Goal: Communication & Community: Answer question/provide support

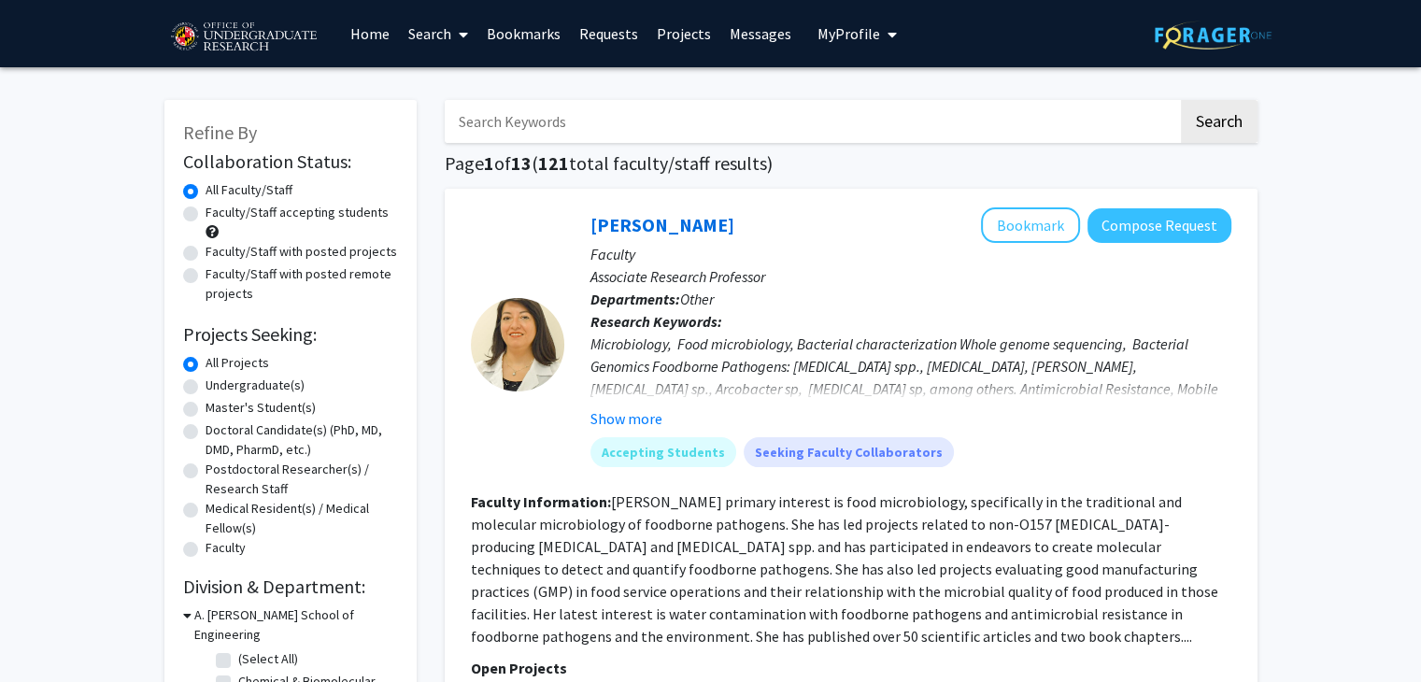
click at [859, 31] on span "My Profile" at bounding box center [849, 33] width 63 height 19
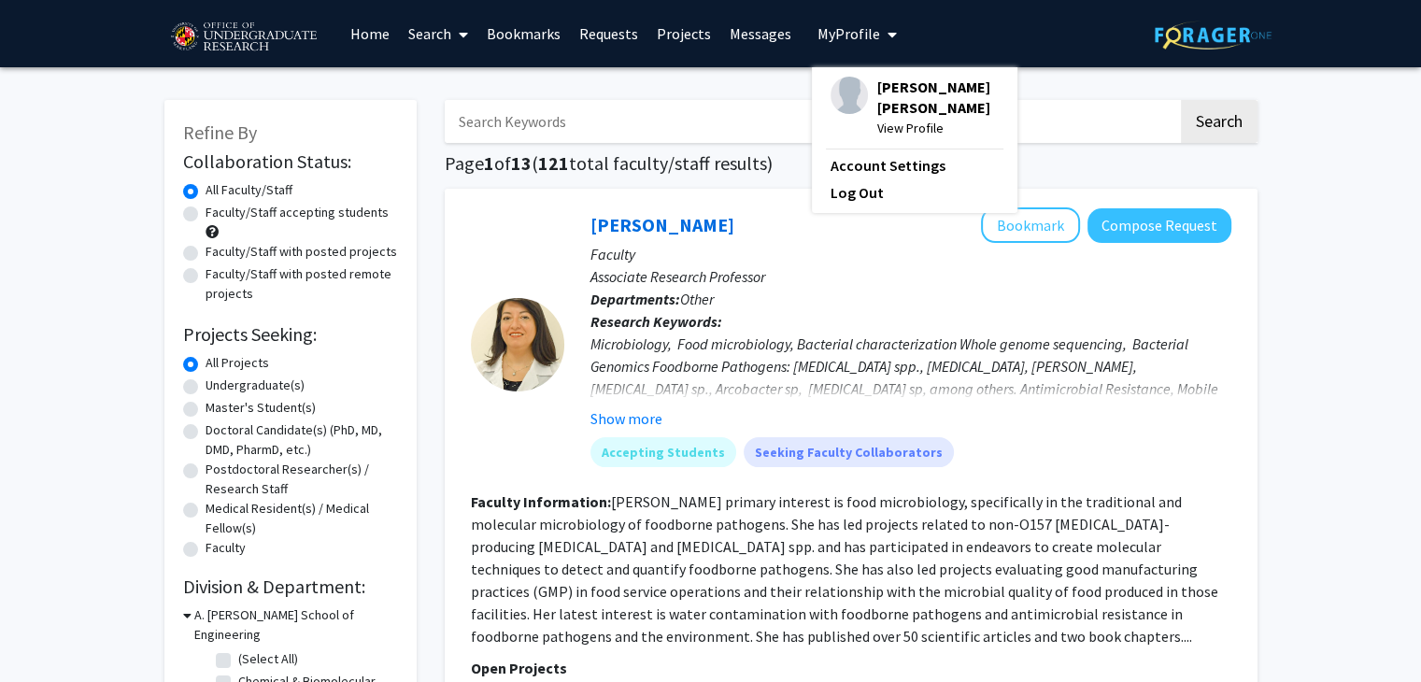
click at [750, 35] on link "Messages" at bounding box center [760, 33] width 80 height 65
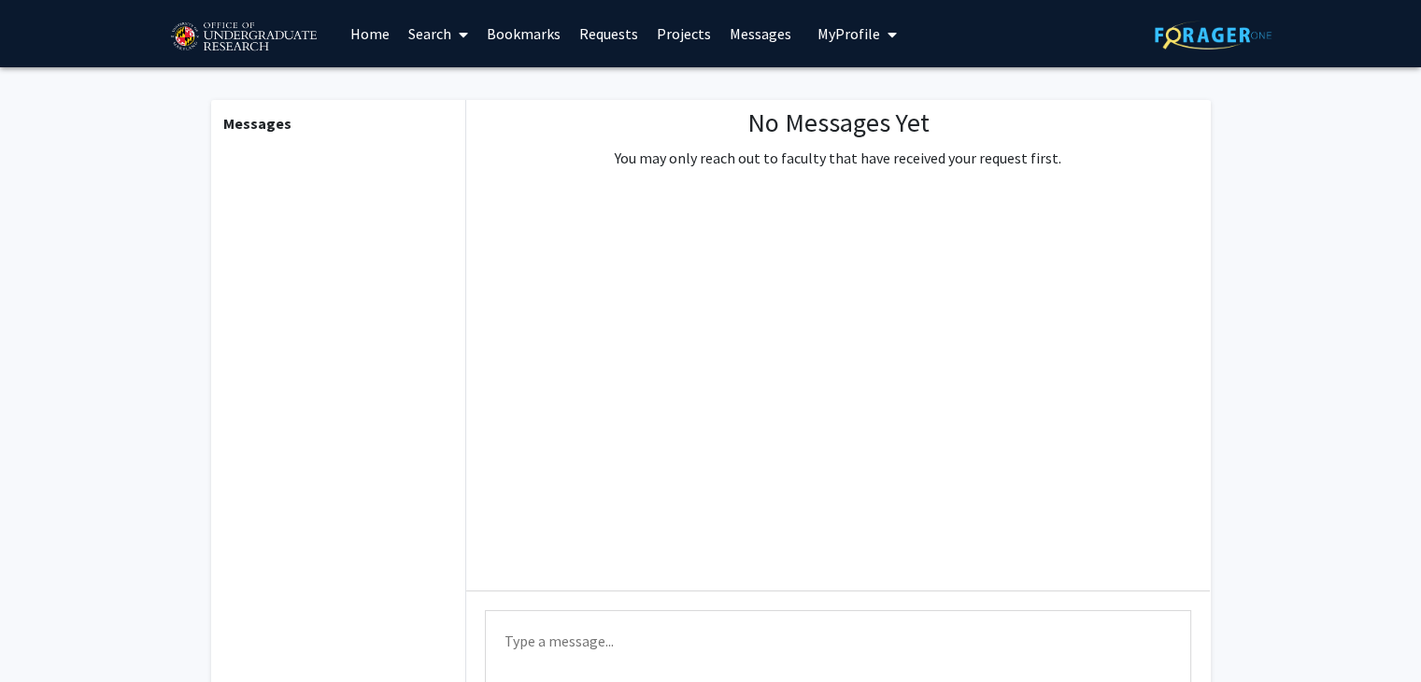
click at [608, 42] on link "Requests" at bounding box center [609, 33] width 78 height 65
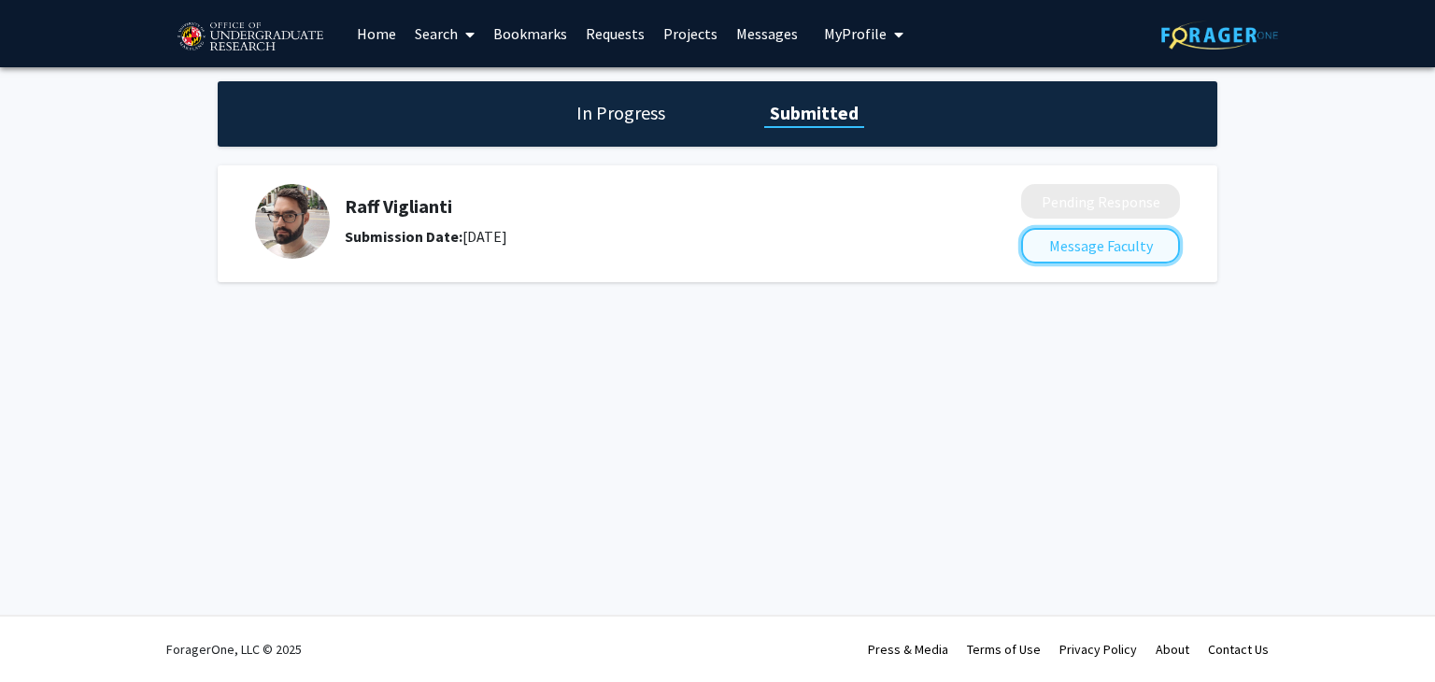
click at [1112, 249] on button "Message Faculty" at bounding box center [1100, 246] width 159 height 36
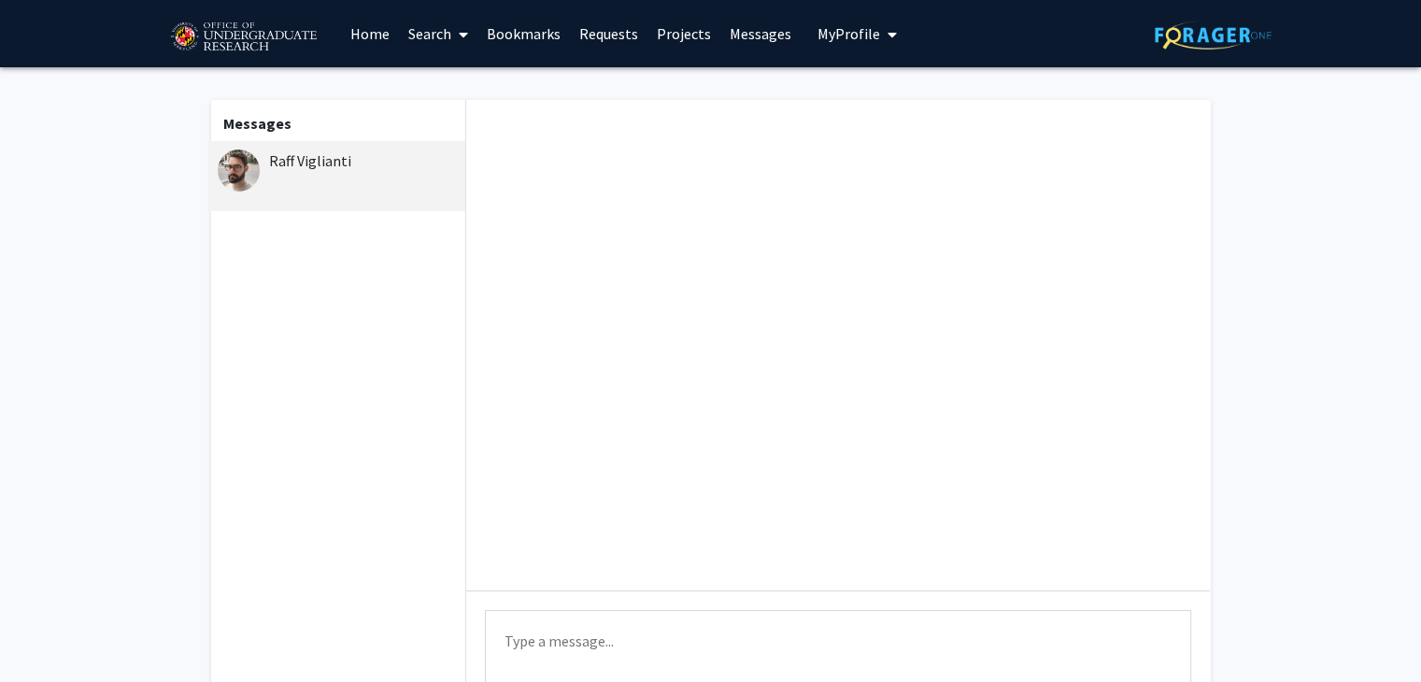
click at [740, 27] on link "Messages" at bounding box center [760, 33] width 80 height 65
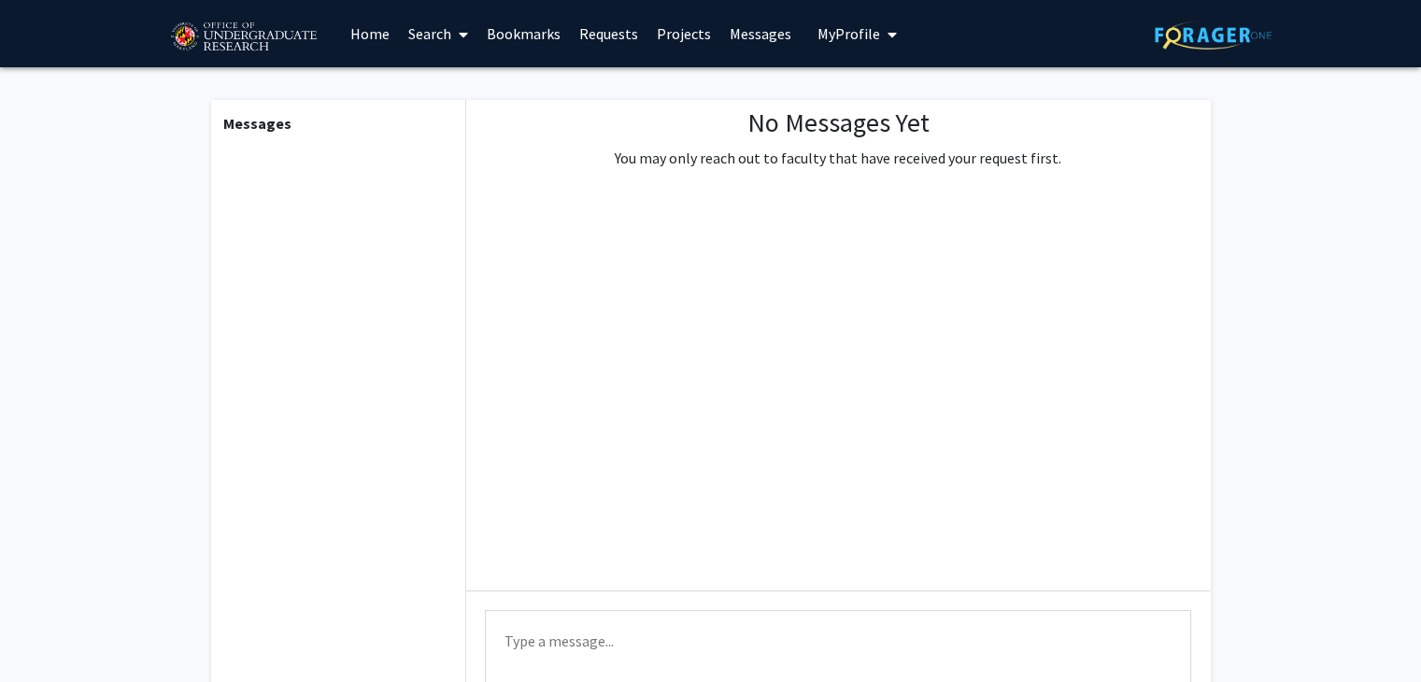
click at [620, 36] on link "Requests" at bounding box center [609, 33] width 78 height 65
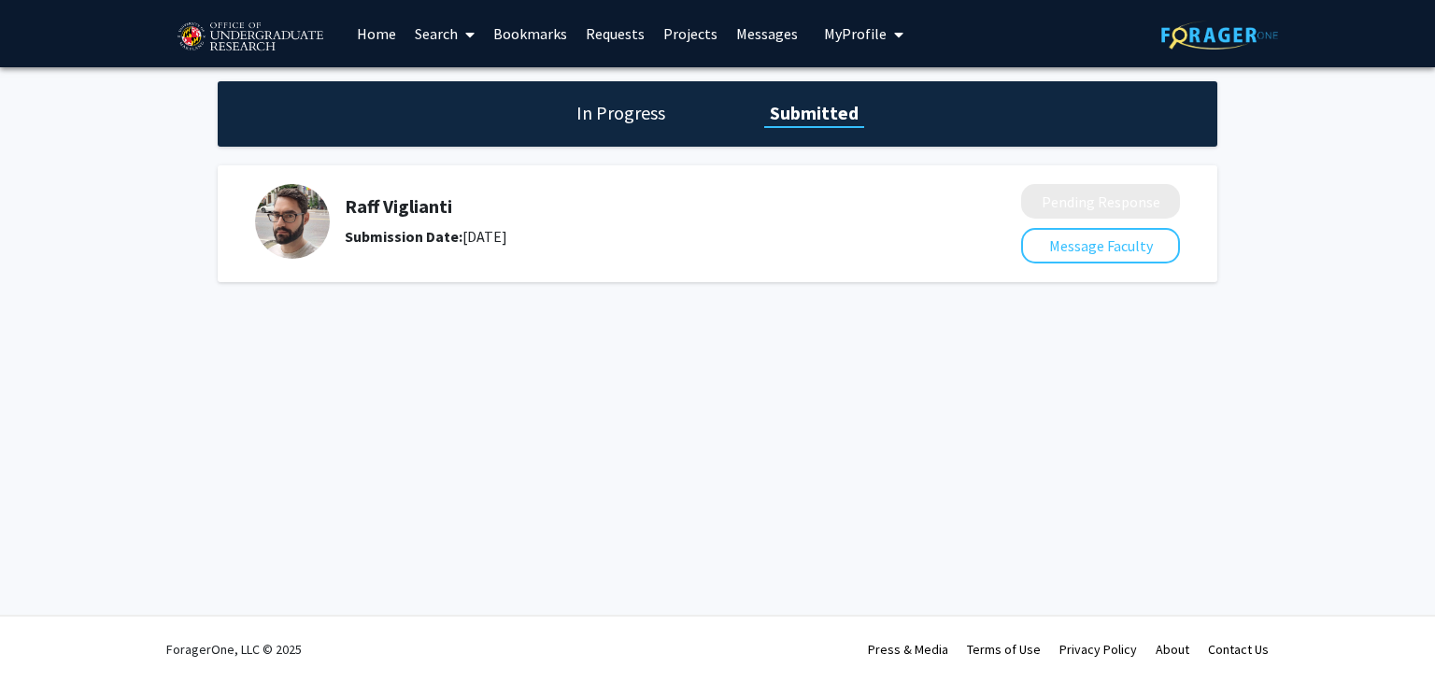
click at [413, 208] on h5 "Raff Viglianti" at bounding box center [633, 206] width 577 height 22
click at [608, 118] on h1 "In Progress" at bounding box center [621, 113] width 100 height 26
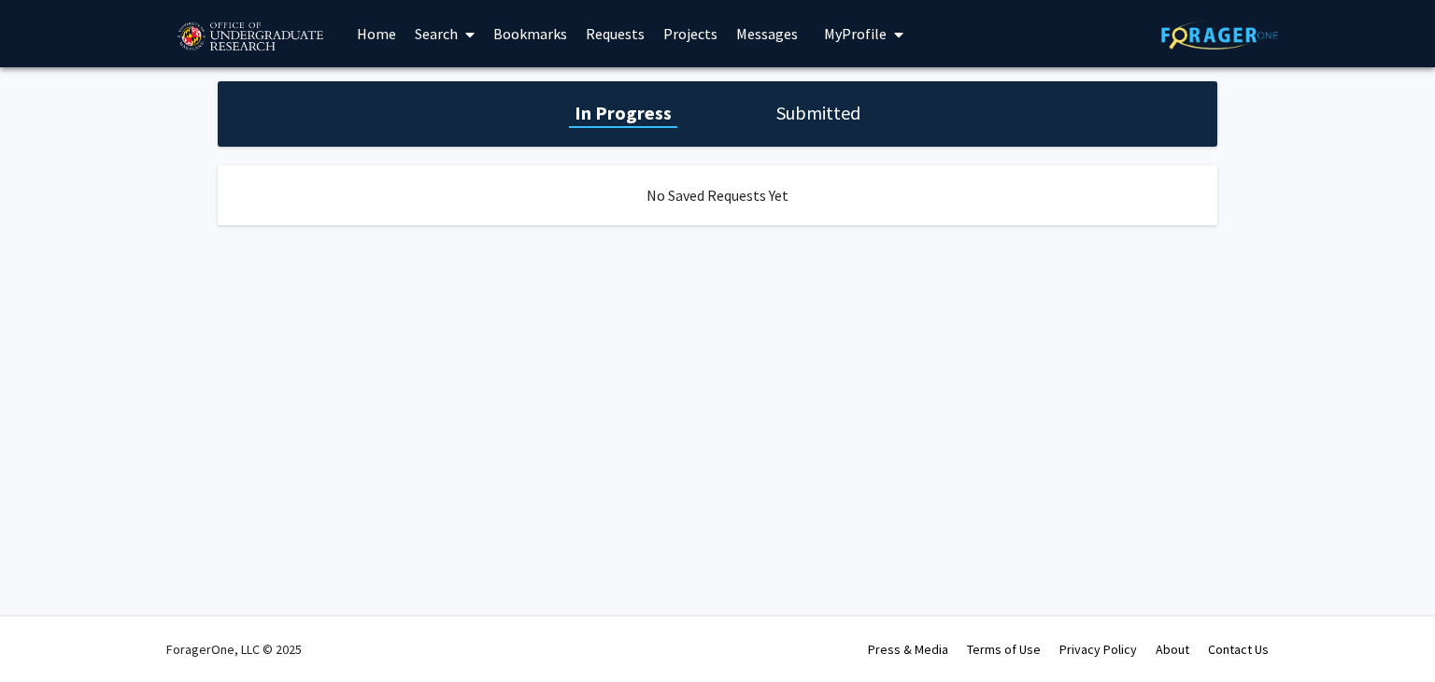
click at [791, 110] on h1 "Submitted" at bounding box center [818, 113] width 95 height 26
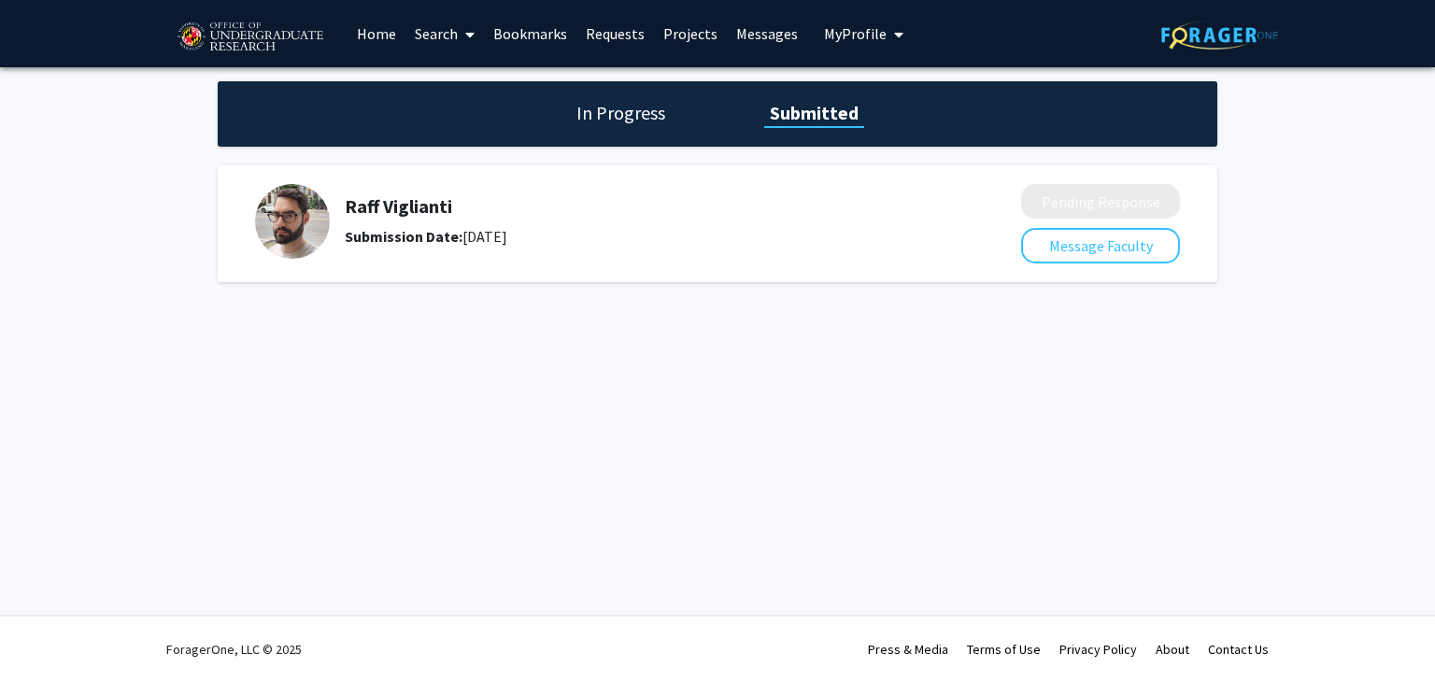
click at [356, 235] on b "Submission Date:" at bounding box center [404, 236] width 118 height 19
